Goal: Information Seeking & Learning: Learn about a topic

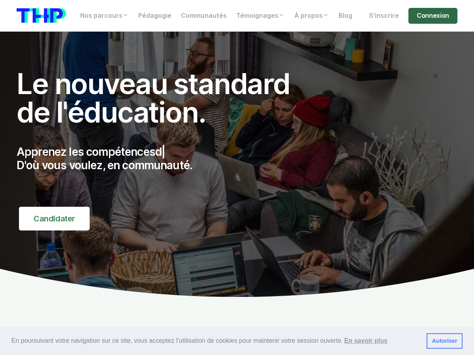
click at [432, 11] on link "Connexion" at bounding box center [432, 16] width 49 height 16
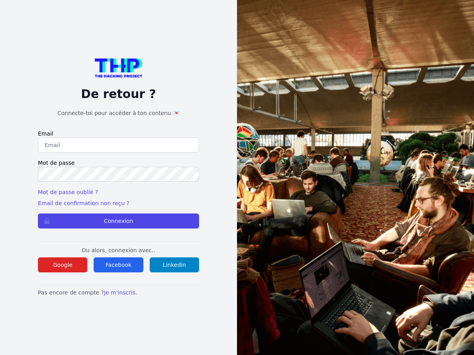
click at [172, 146] on input "email" at bounding box center [118, 144] width 161 height 15
type input "lucas.mrda@outlook.fr"
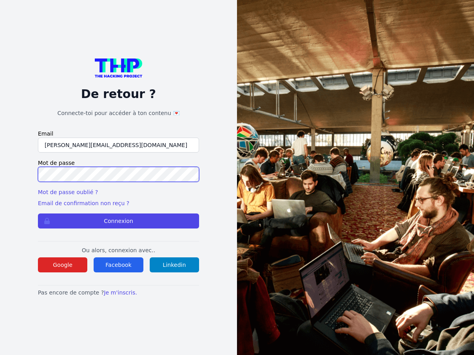
click at [38, 213] on button "Connexion" at bounding box center [118, 220] width 161 height 15
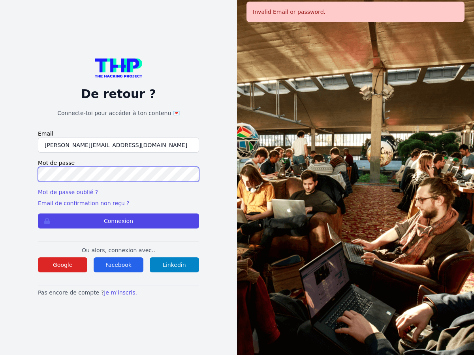
click at [38, 213] on button "Connexion" at bounding box center [118, 220] width 161 height 15
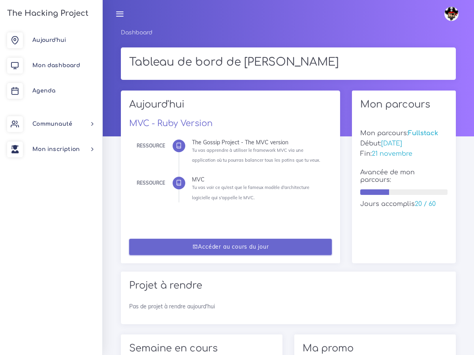
click at [225, 250] on link "Accéder au cours du jour" at bounding box center [230, 247] width 203 height 16
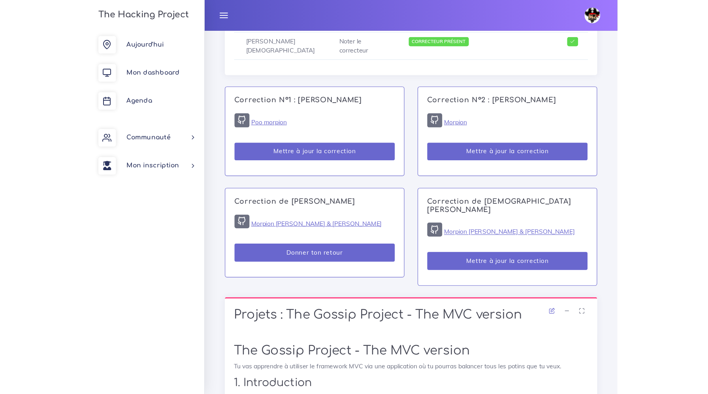
scroll to position [595, 0]
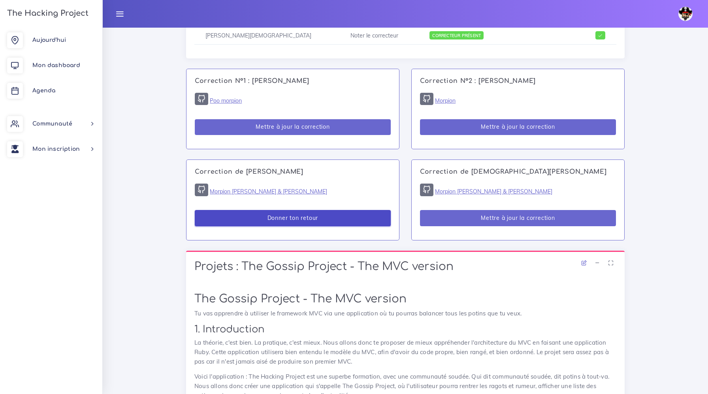
click at [308, 221] on button "Donner ton retour" at bounding box center [293, 218] width 196 height 16
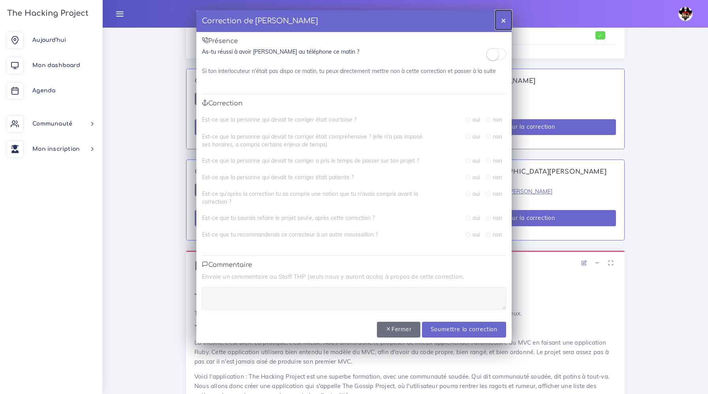
click at [473, 20] on button "×" at bounding box center [503, 19] width 16 height 19
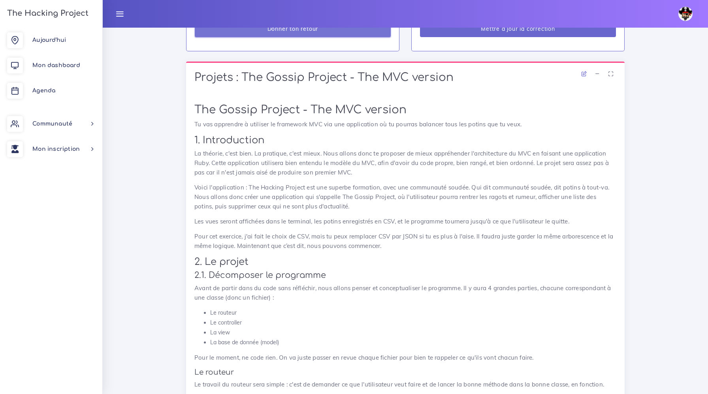
scroll to position [845, 0]
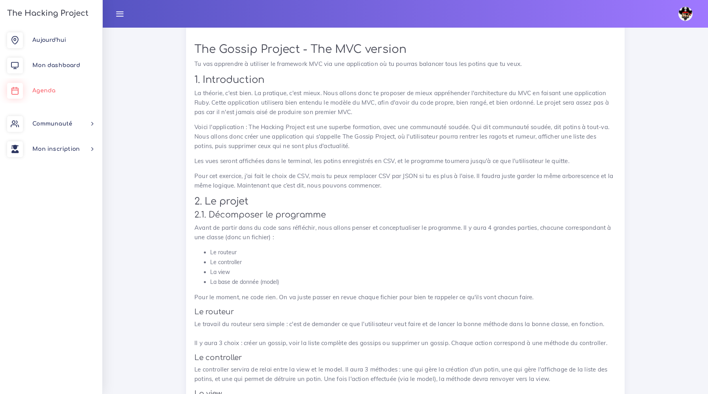
click at [40, 86] on link "Agenda" at bounding box center [51, 90] width 102 height 25
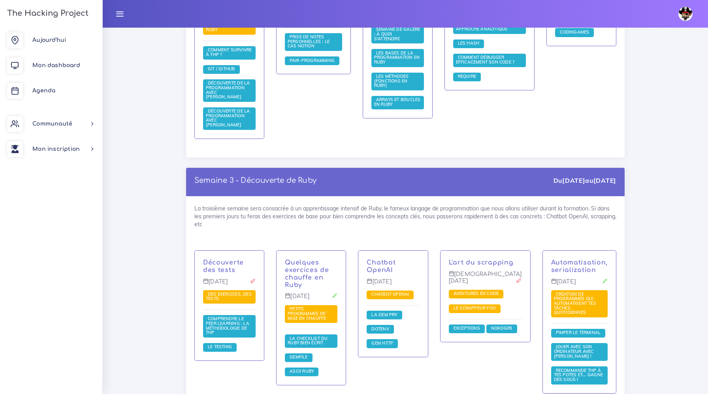
scroll to position [702, 0]
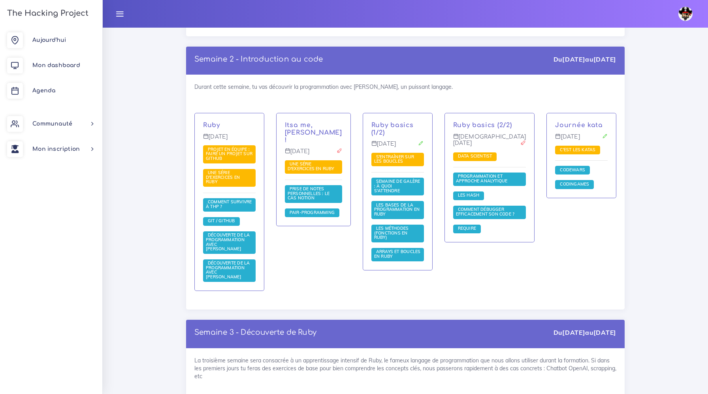
scroll to position [511, 0]
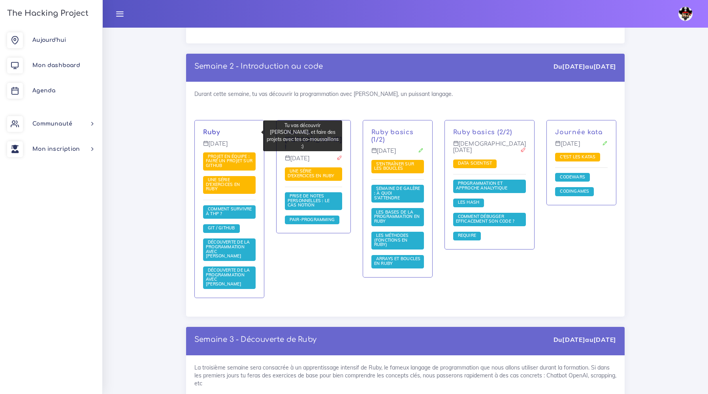
click at [214, 131] on link "Ruby" at bounding box center [211, 132] width 17 height 7
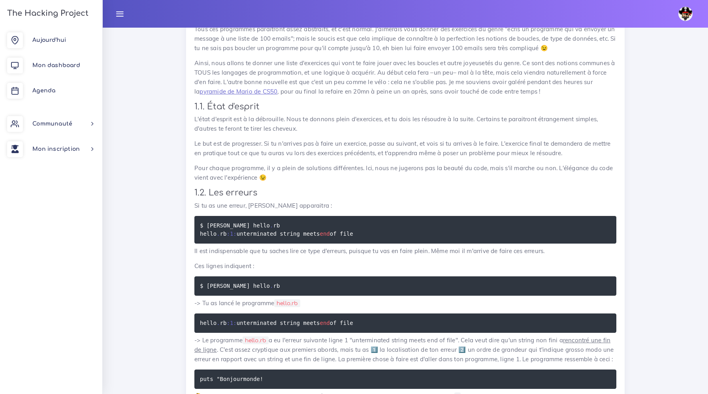
scroll to position [1194, 0]
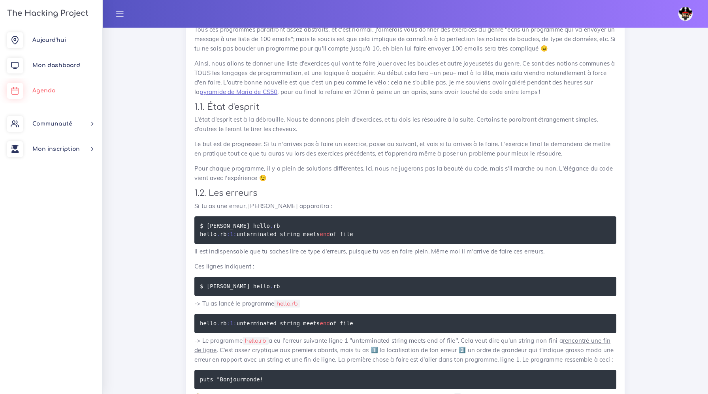
click at [53, 86] on link "Agenda" at bounding box center [51, 90] width 102 height 25
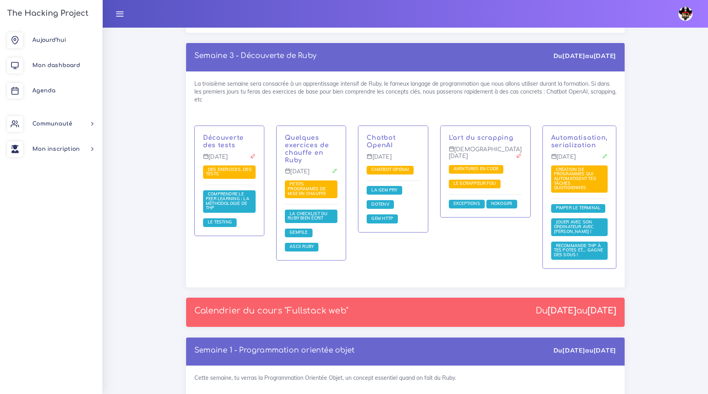
scroll to position [796, 0]
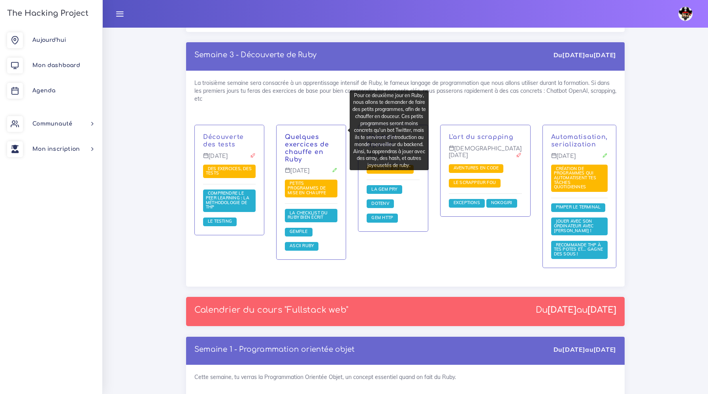
click at [310, 137] on link "Quelques exercices de chauffe en Ruby" at bounding box center [307, 147] width 44 height 29
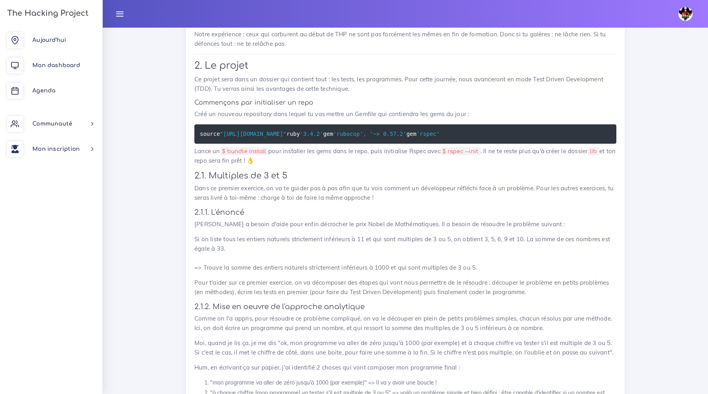
scroll to position [758, 0]
click at [47, 92] on span "Agenda" at bounding box center [43, 91] width 23 height 6
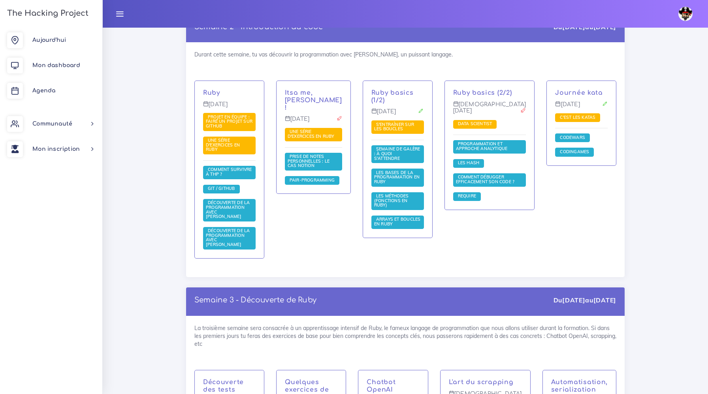
scroll to position [553, 0]
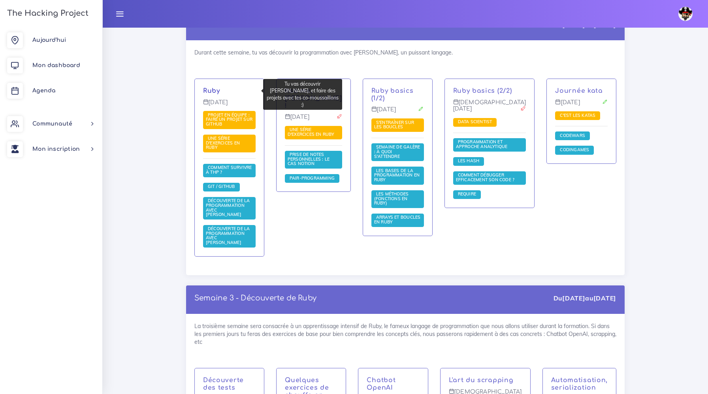
click at [210, 92] on link "Ruby" at bounding box center [211, 90] width 17 height 7
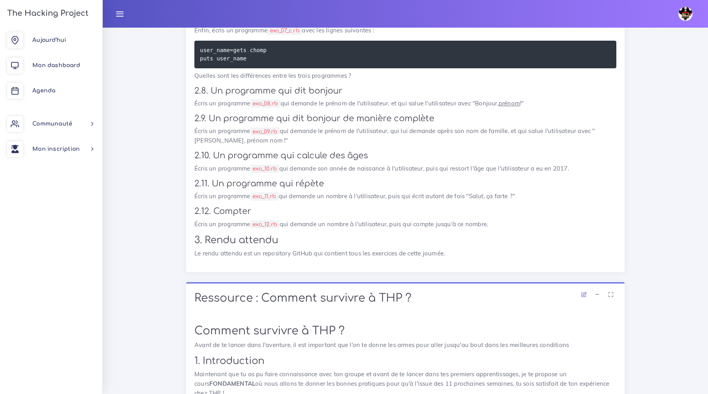
scroll to position [2338, 0]
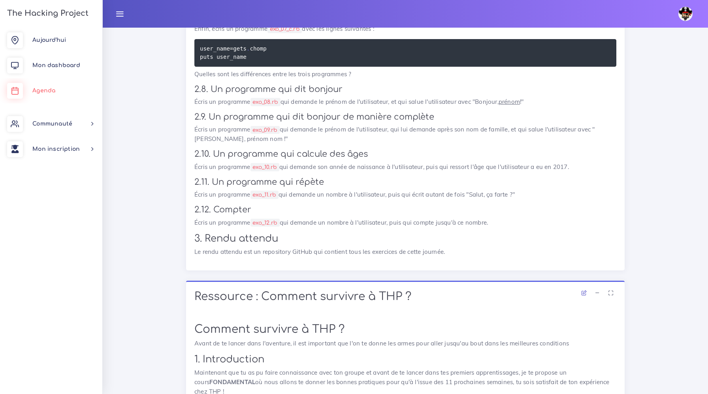
click at [39, 93] on span "Agenda" at bounding box center [43, 91] width 23 height 6
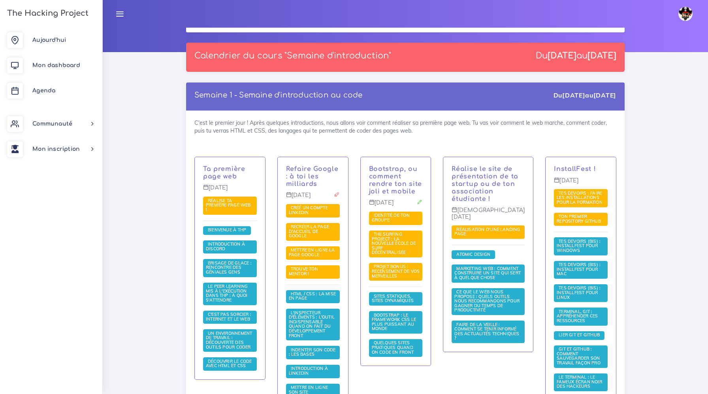
scroll to position [85, 0]
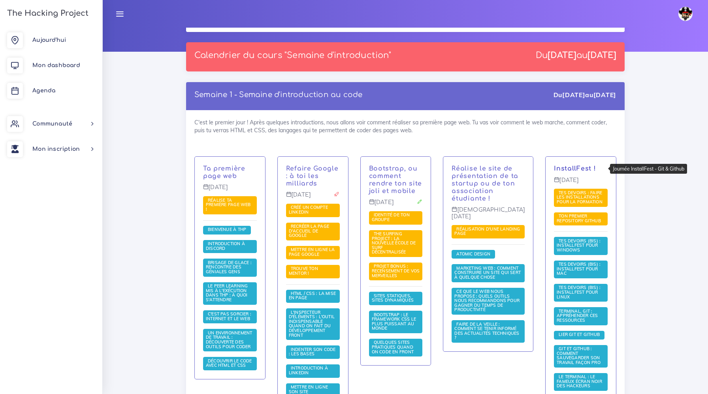
click at [573, 170] on link "InstallFest !" at bounding box center [575, 168] width 42 height 7
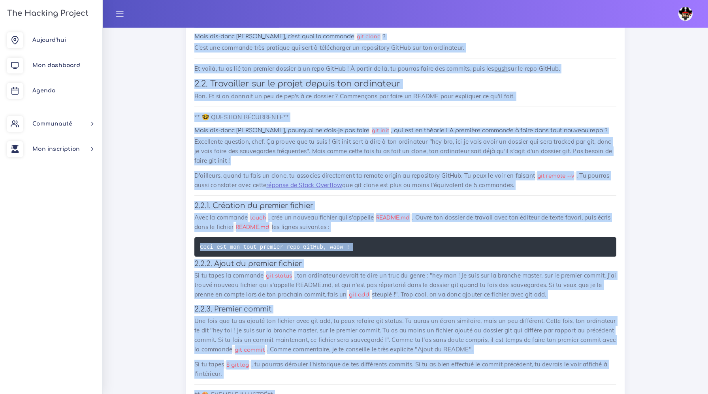
scroll to position [1662, 0]
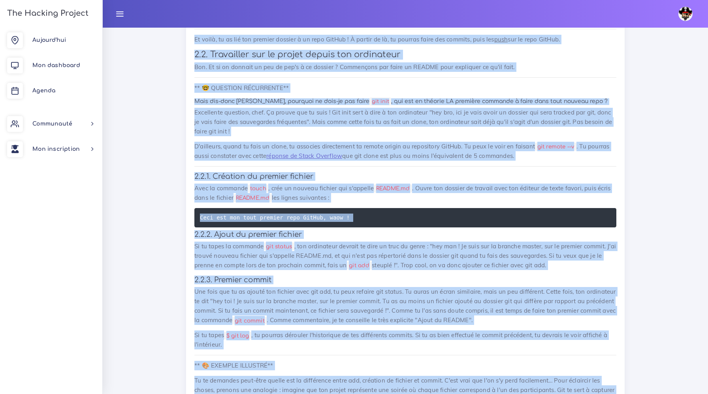
drag, startPoint x: 194, startPoint y: 88, endPoint x: 501, endPoint y: 394, distance: 433.1
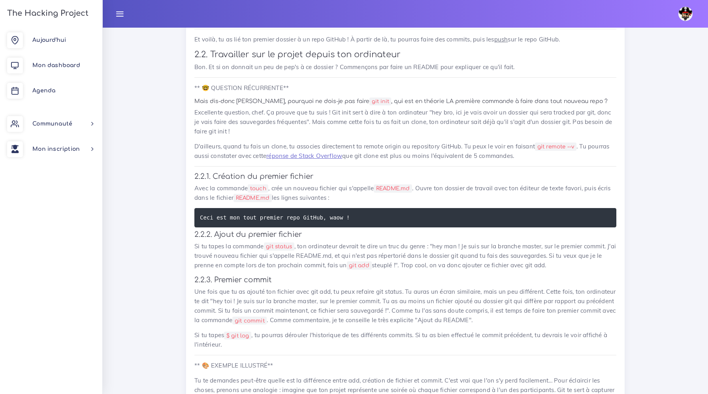
click at [413, 314] on p "Une fois que tu as ajouté ton fichier avec git add, tu peux refaire git status.…" at bounding box center [405, 306] width 422 height 38
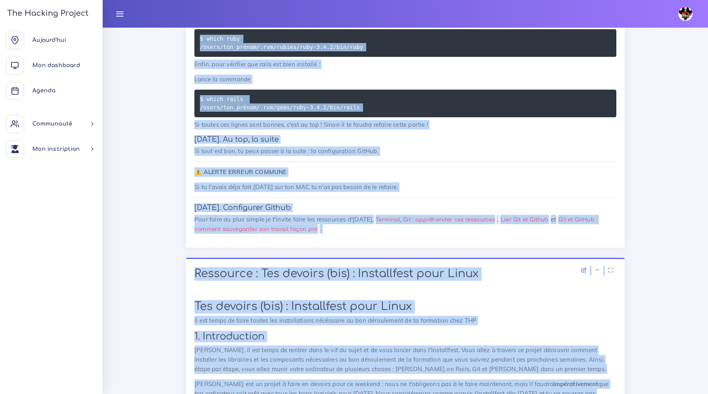
scroll to position [7769, 0]
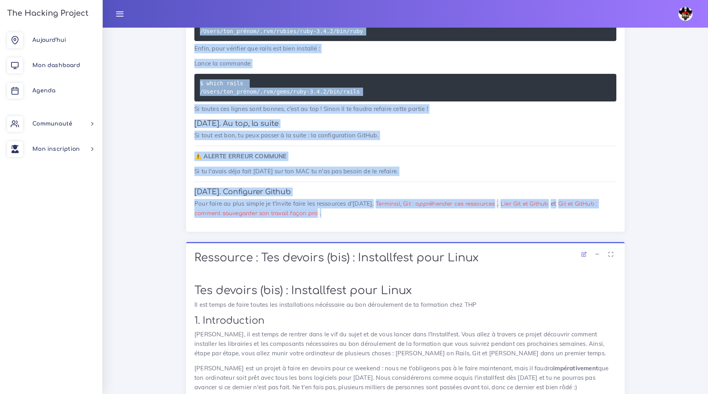
drag, startPoint x: 196, startPoint y: 165, endPoint x: 384, endPoint y: 207, distance: 192.1
copy div "Ressource : Tes devoirs (bis) : Installfest pour MAC Tes devoirs (bis) : Instal…"
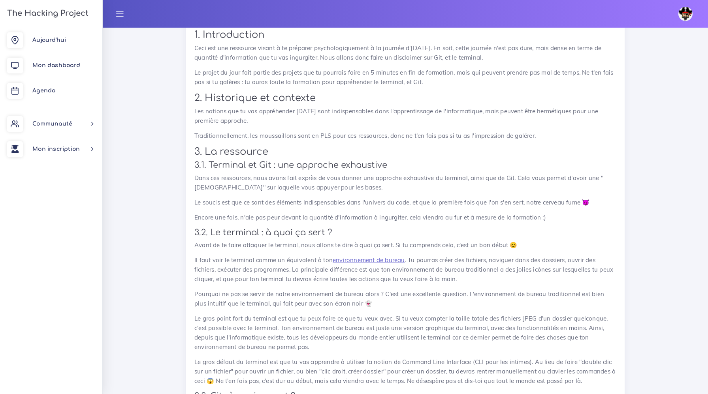
scroll to position [9872, 0]
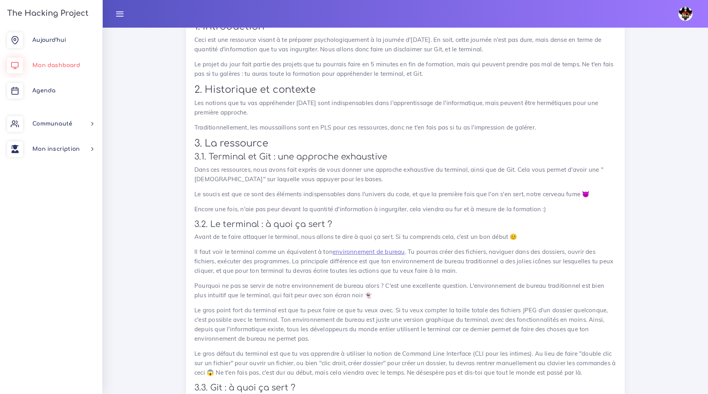
click at [52, 72] on link "Mon dashboard" at bounding box center [51, 65] width 102 height 25
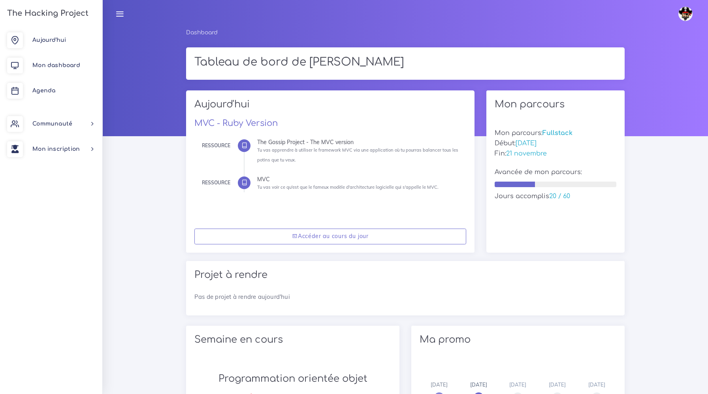
click at [342, 249] on div "Accéder au cours du jour" at bounding box center [330, 236] width 288 height 33
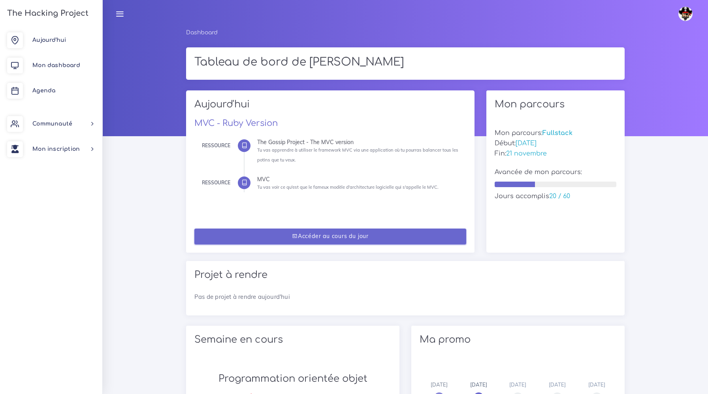
click at [340, 241] on link "Accéder au cours du jour" at bounding box center [330, 237] width 272 height 16
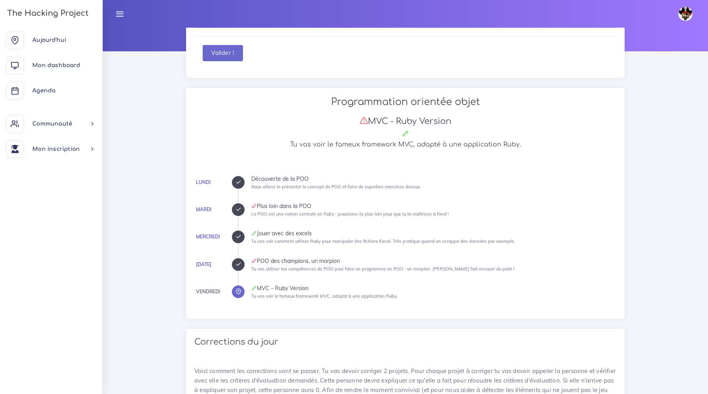
scroll to position [85, 0]
click at [48, 88] on span "Agenda" at bounding box center [43, 91] width 23 height 6
click at [53, 64] on span "Mon dashboard" at bounding box center [56, 65] width 48 height 6
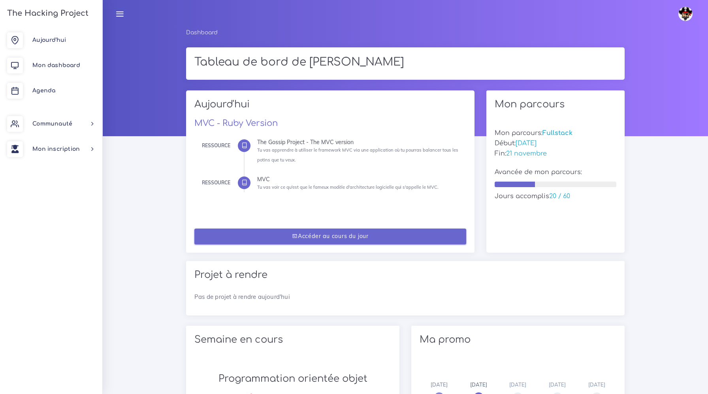
click at [351, 239] on link "Accéder au cours du jour" at bounding box center [330, 237] width 272 height 16
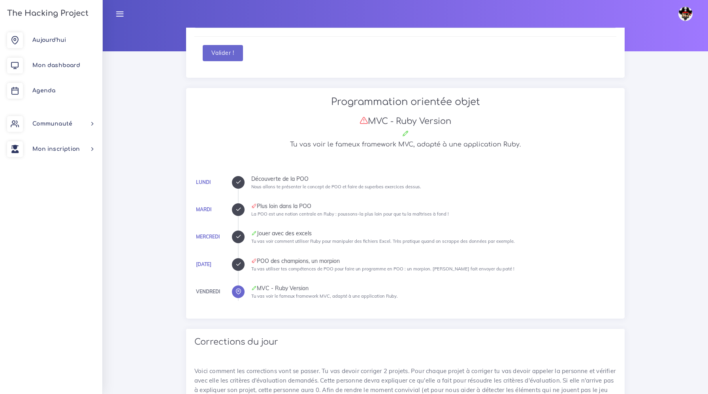
scroll to position [86, 0]
click at [60, 71] on link "Mon dashboard" at bounding box center [51, 65] width 102 height 25
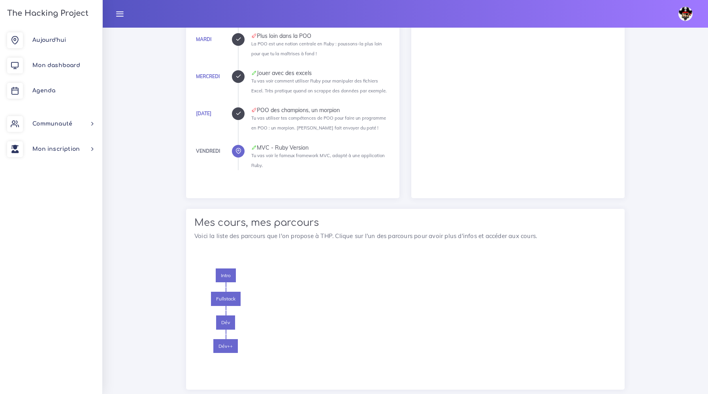
scroll to position [459, 0]
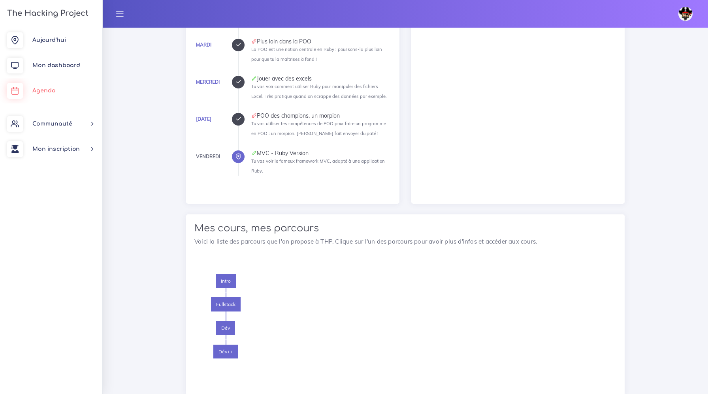
click at [53, 92] on span "Agenda" at bounding box center [43, 91] width 23 height 6
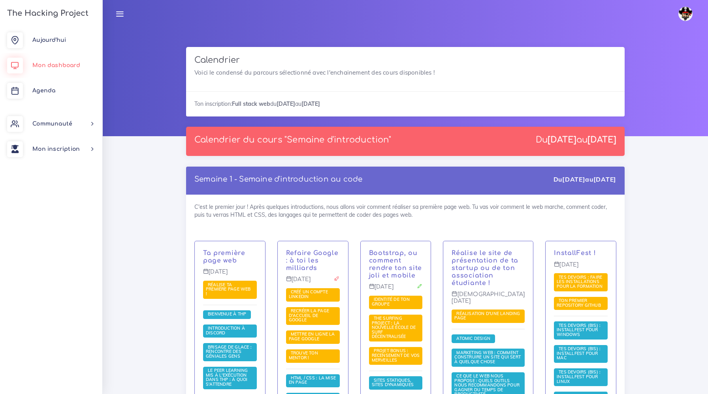
click at [49, 63] on span "Mon dashboard" at bounding box center [56, 65] width 48 height 6
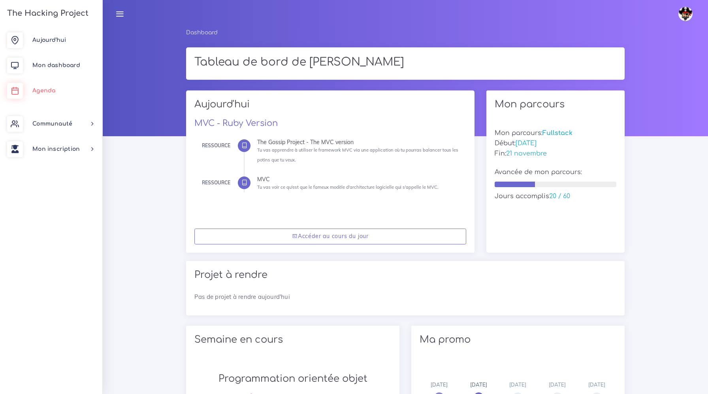
click at [54, 88] on span "Agenda" at bounding box center [43, 91] width 23 height 6
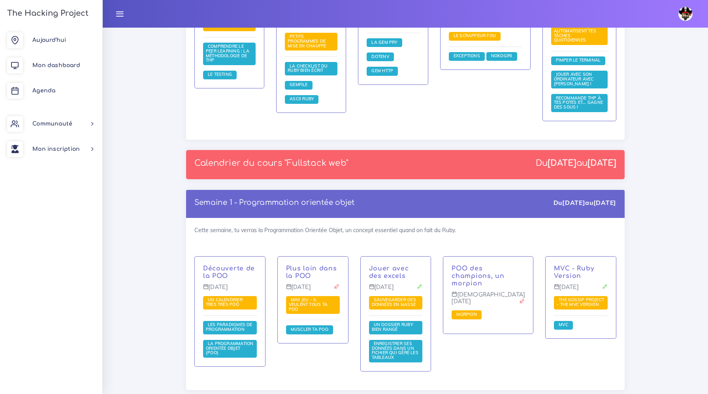
scroll to position [945, 0]
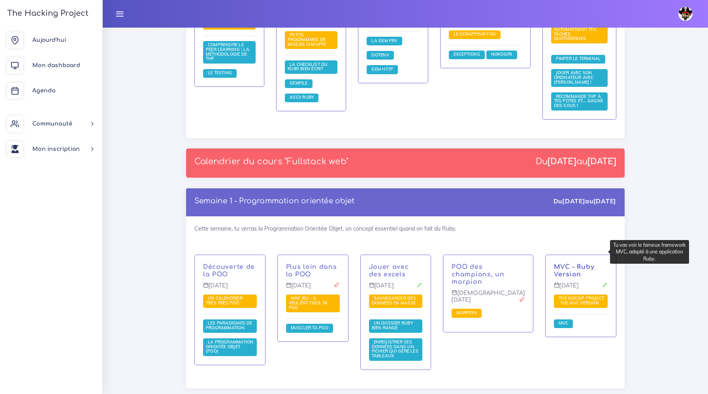
click at [563, 263] on link "MVC - Ruby Version" at bounding box center [574, 270] width 40 height 15
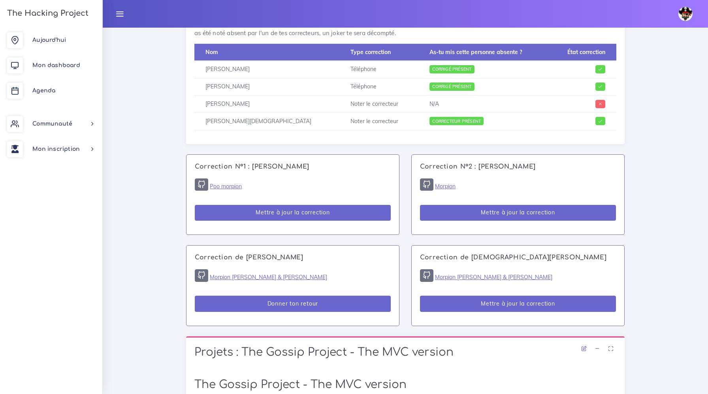
scroll to position [509, 0]
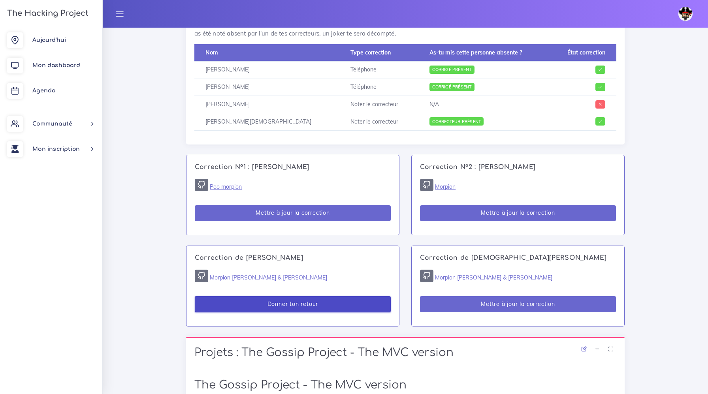
click at [278, 303] on button "Donner ton retour" at bounding box center [293, 304] width 196 height 16
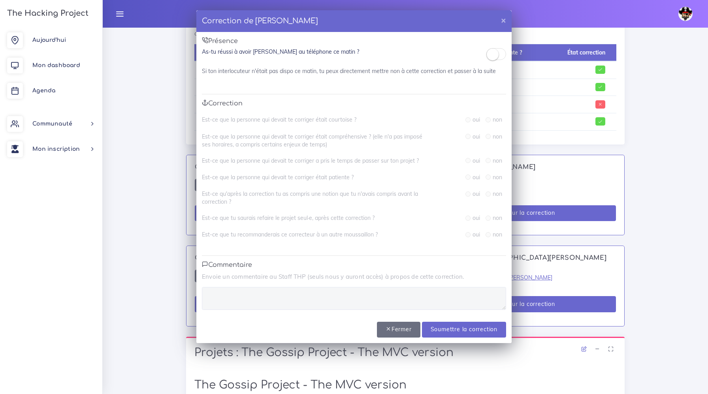
click at [499, 54] on span at bounding box center [496, 54] width 20 height 12
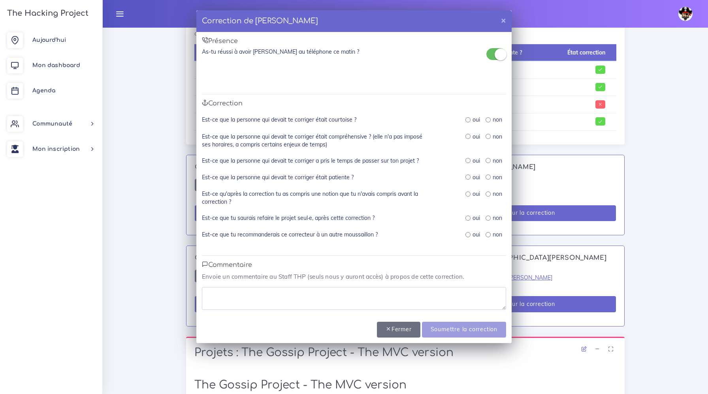
click at [499, 54] on small at bounding box center [500, 55] width 12 height 12
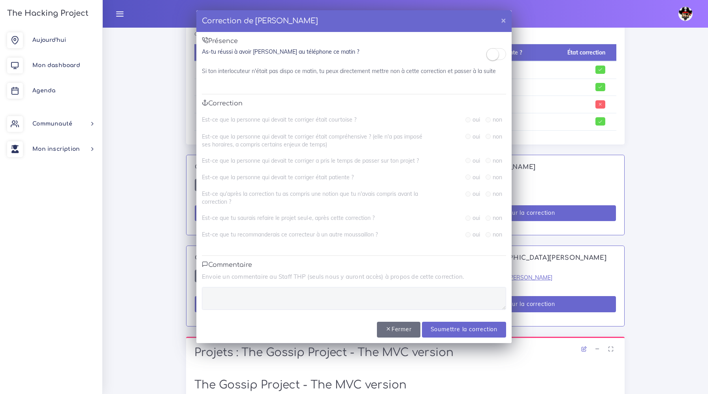
click at [440, 86] on div "Présence As-tu réussi à avoir Marc au téléphone ce matin ? Si ton interlocuteur…" at bounding box center [353, 173] width 315 height 283
click at [495, 54] on small at bounding box center [492, 55] width 12 height 12
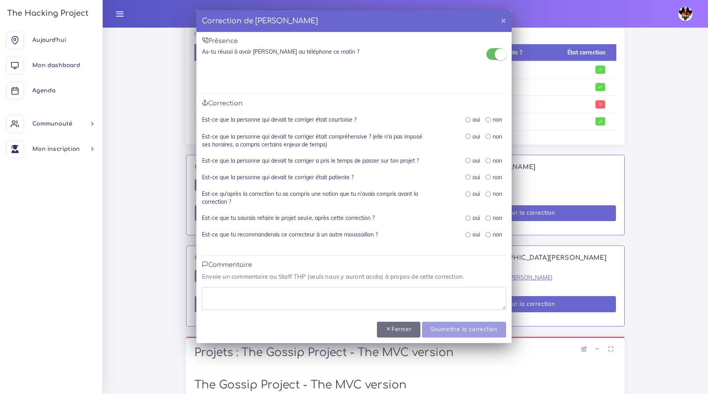
click at [495, 54] on small at bounding box center [500, 55] width 12 height 12
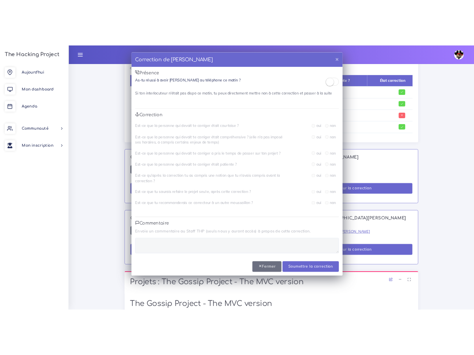
scroll to position [519, 0]
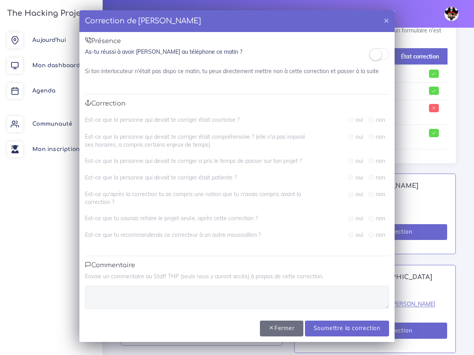
click at [378, 54] on small at bounding box center [376, 55] width 12 height 12
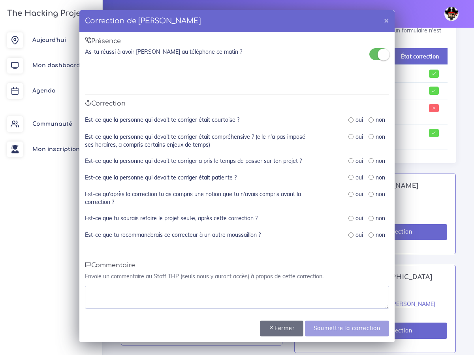
click at [378, 54] on small at bounding box center [383, 55] width 12 height 12
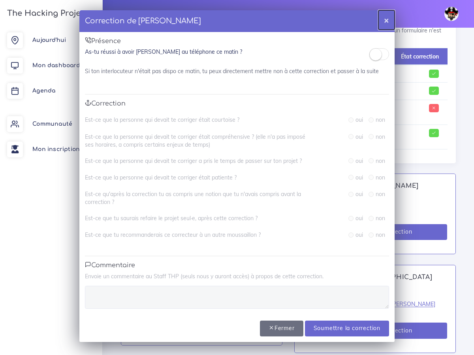
click at [385, 24] on button "×" at bounding box center [386, 19] width 16 height 19
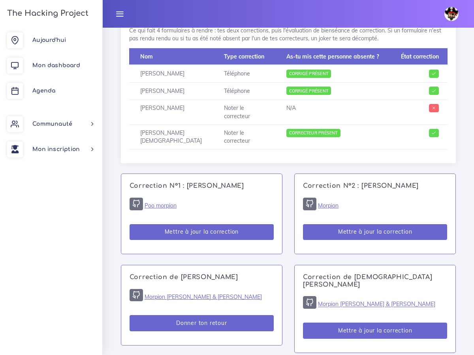
click at [454, 12] on img at bounding box center [451, 14] width 14 height 14
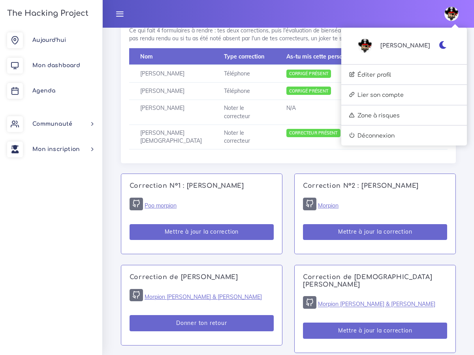
click at [442, 42] on icon "button" at bounding box center [443, 45] width 8 height 8
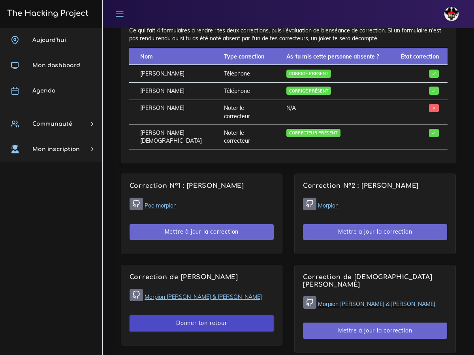
click at [208, 315] on button "Donner ton retour" at bounding box center [202, 323] width 144 height 16
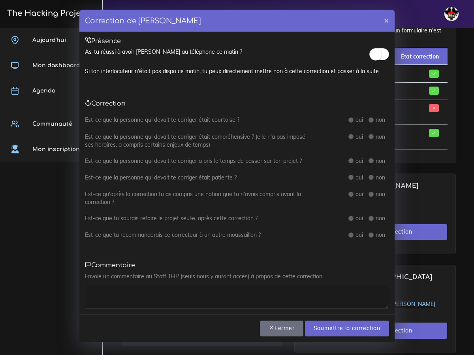
click at [372, 53] on small at bounding box center [376, 55] width 12 height 12
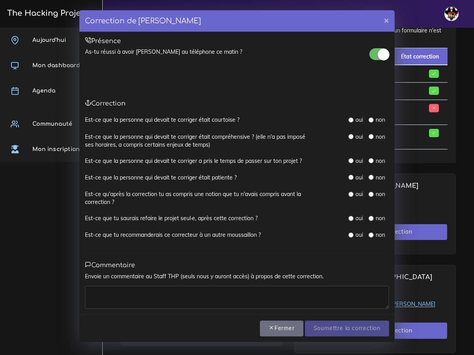
click at [372, 53] on span at bounding box center [379, 54] width 20 height 12
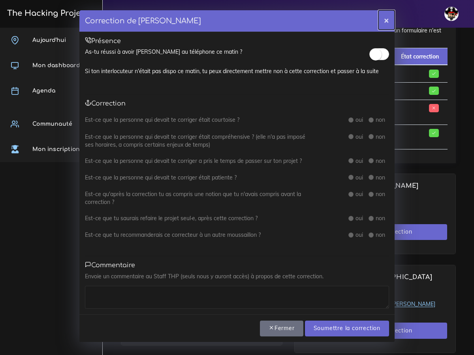
click at [385, 19] on button "×" at bounding box center [386, 19] width 16 height 19
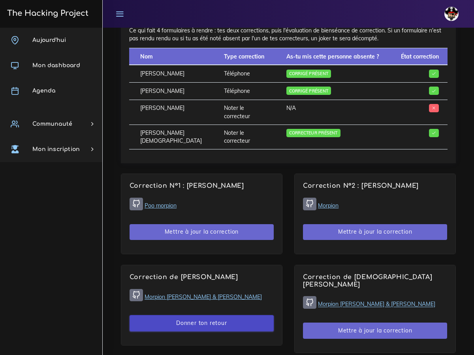
click at [209, 316] on button "Donner ton retour" at bounding box center [202, 323] width 144 height 16
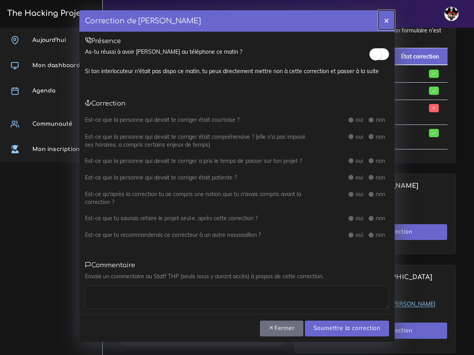
click at [386, 21] on button "×" at bounding box center [386, 19] width 16 height 19
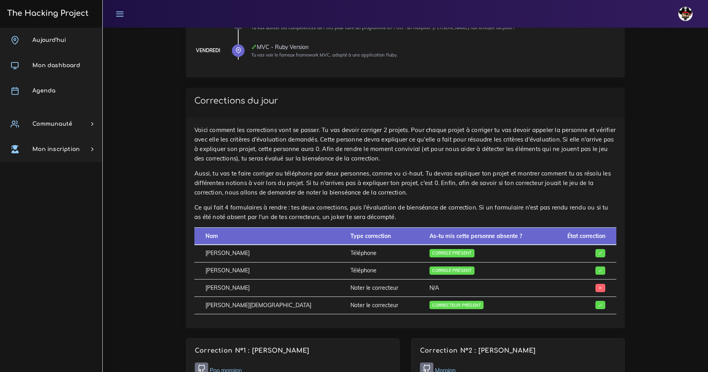
scroll to position [324, 0]
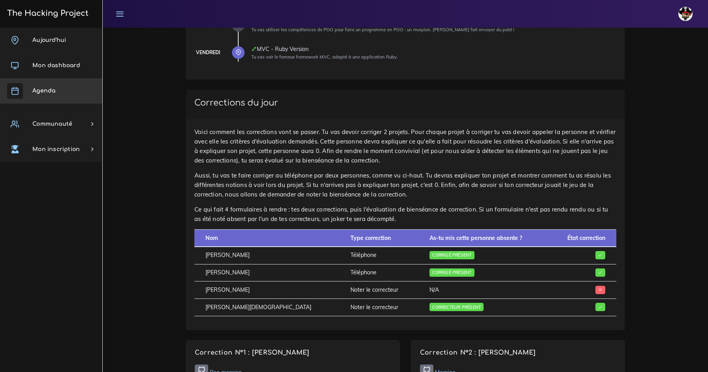
click at [58, 86] on link "Agenda" at bounding box center [51, 90] width 102 height 25
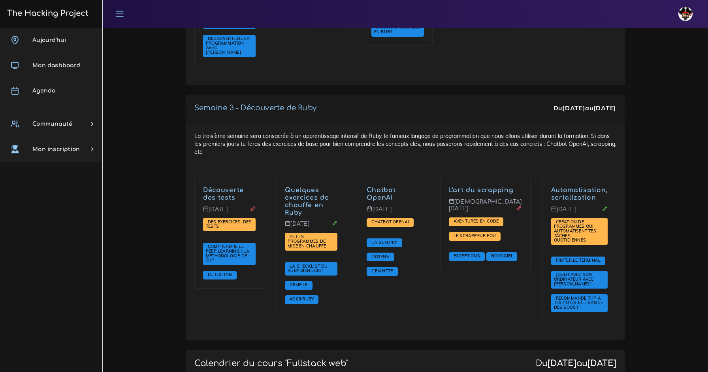
scroll to position [745, 0]
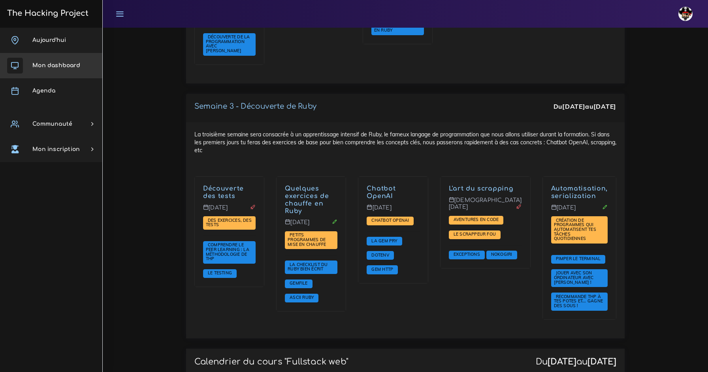
click at [50, 64] on span "Mon dashboard" at bounding box center [56, 65] width 48 height 6
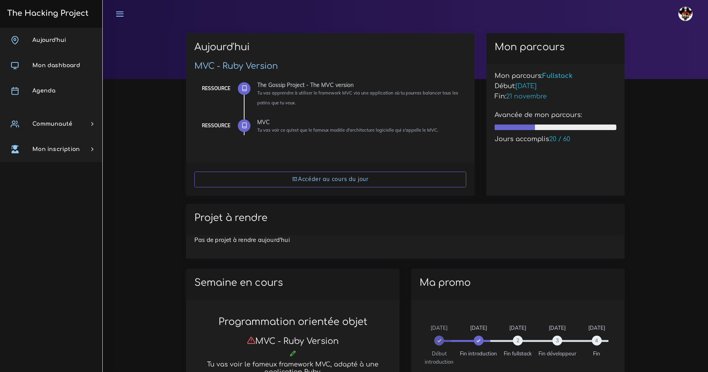
scroll to position [75, 0]
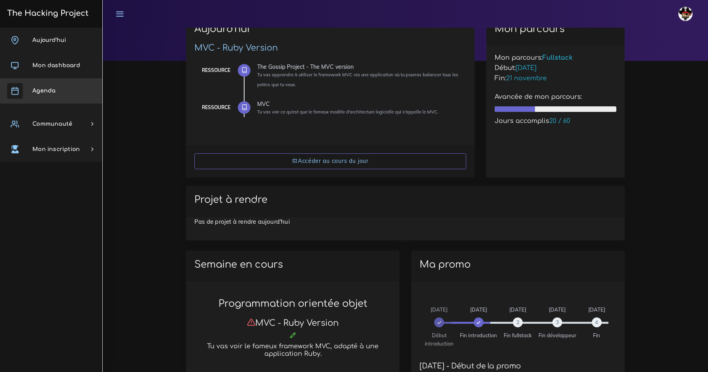
click at [32, 90] on link "Agenda" at bounding box center [51, 90] width 102 height 25
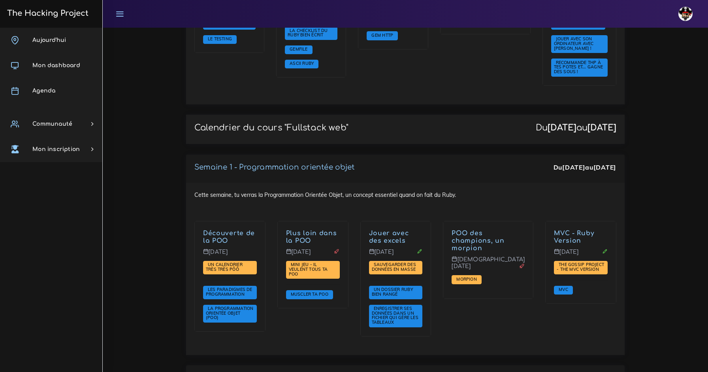
scroll to position [997, 0]
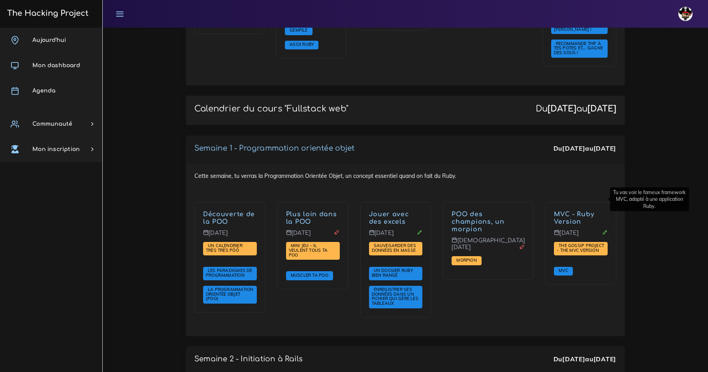
click at [573, 210] on link "MVC - Ruby Version" at bounding box center [574, 217] width 40 height 15
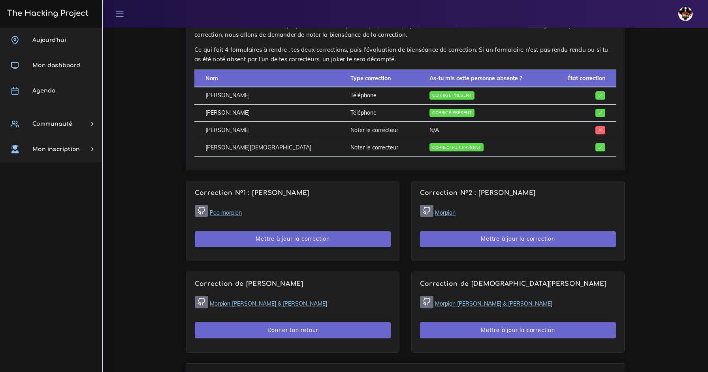
scroll to position [485, 0]
